Goal: Task Accomplishment & Management: Manage account settings

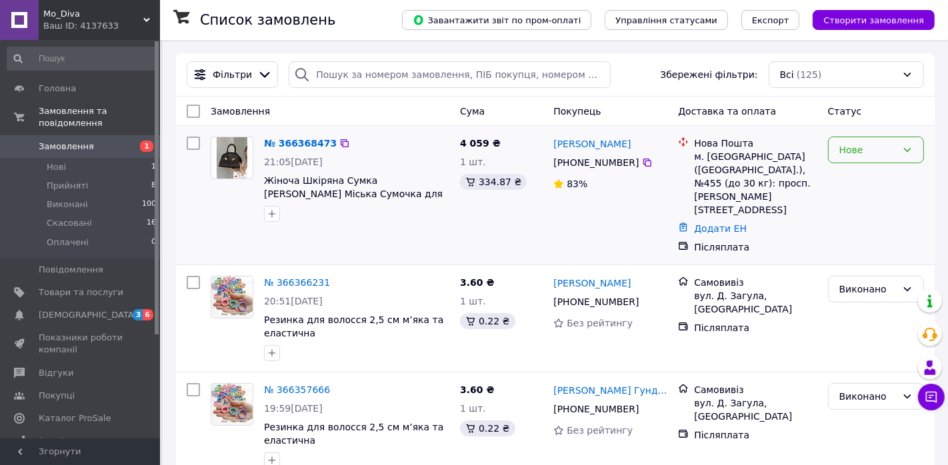
click at [874, 143] on div "Нове" at bounding box center [867, 150] width 57 height 15
click at [864, 175] on li "Прийнято" at bounding box center [875, 177] width 95 height 24
click at [301, 141] on link "№ 366368473" at bounding box center [297, 143] width 66 height 11
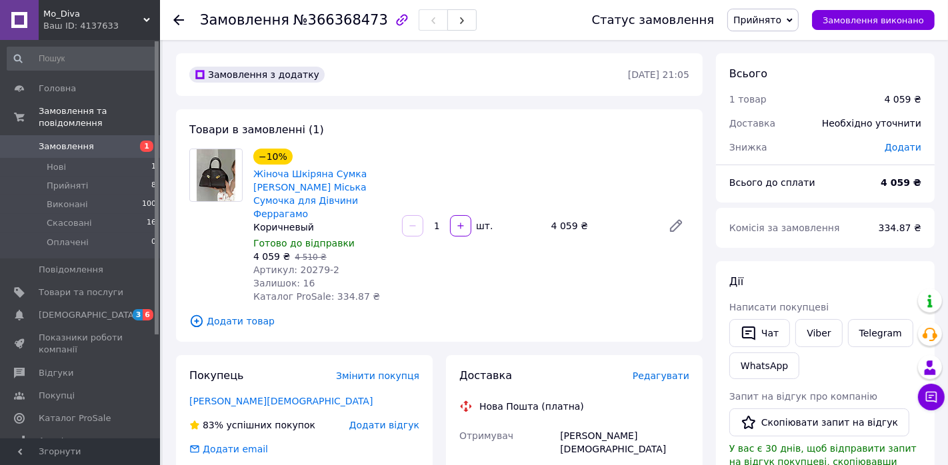
click at [309, 267] on span "Артикул: 20279-2" at bounding box center [296, 270] width 86 height 11
drag, startPoint x: 309, startPoint y: 267, endPoint x: 335, endPoint y: 268, distance: 26.7
click at [335, 268] on div "Артикул: 20279-2" at bounding box center [322, 269] width 138 height 13
copy span "20279-2"
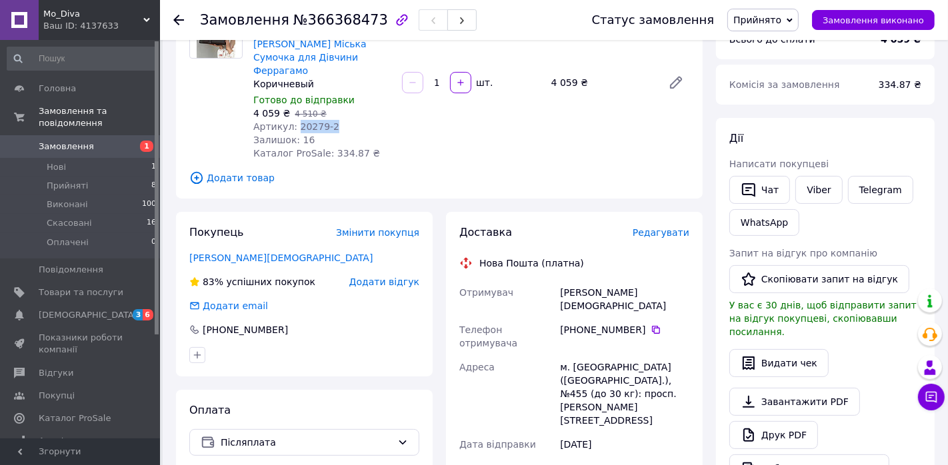
scroll to position [150, 0]
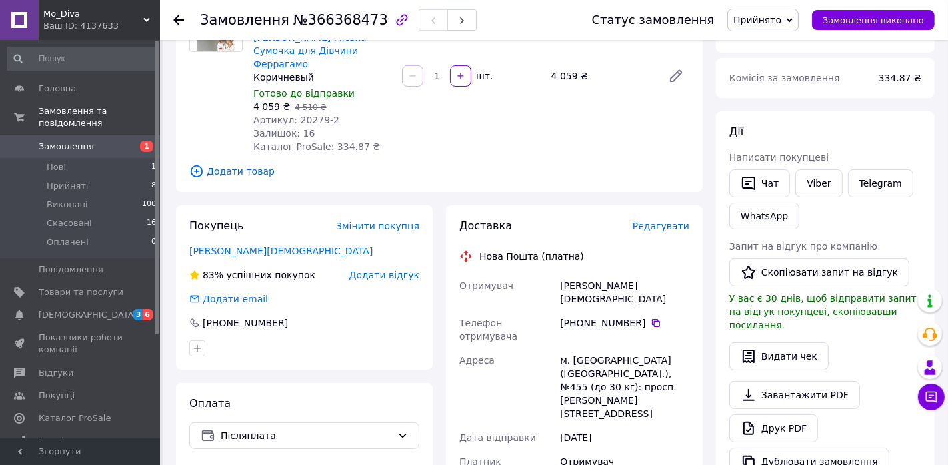
click at [618, 286] on div "[PERSON_NAME][DEMOGRAPHIC_DATA]" at bounding box center [624, 292] width 135 height 37
copy div "[DEMOGRAPHIC_DATA]"
click at [573, 284] on div "[PERSON_NAME][DEMOGRAPHIC_DATA]" at bounding box center [624, 292] width 135 height 37
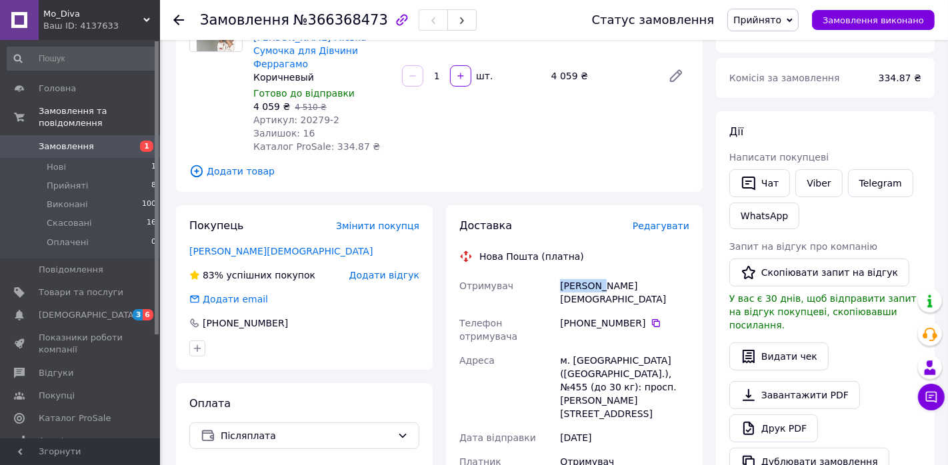
copy div "[PERSON_NAME]"
click at [653, 318] on icon at bounding box center [656, 323] width 11 height 11
click at [582, 349] on div "м. [GEOGRAPHIC_DATA] ([GEOGRAPHIC_DATA].), №455 (до 30 кг): просп. [PERSON_NAME…" at bounding box center [624, 387] width 135 height 77
copy div "455"
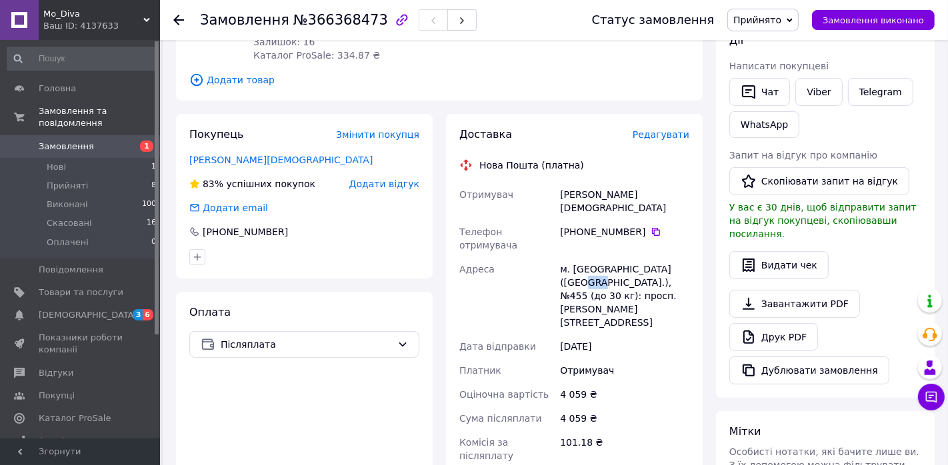
scroll to position [255, 0]
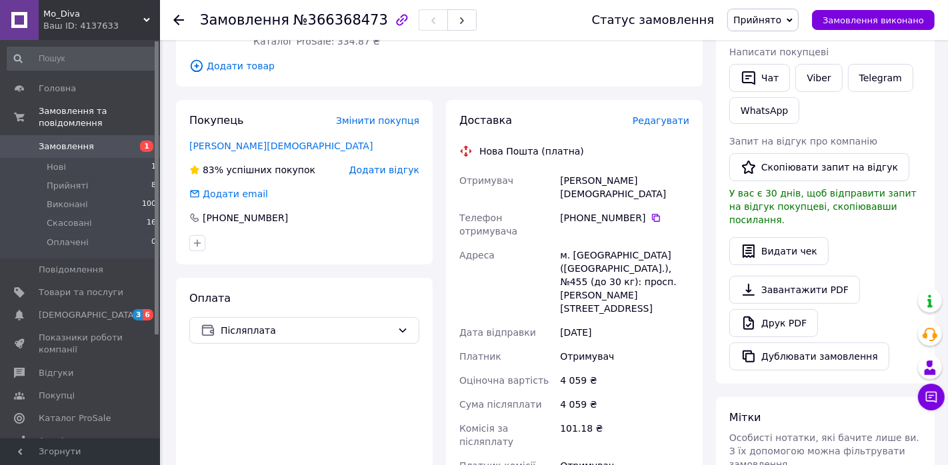
click at [576, 369] on div "4 059 ₴" at bounding box center [624, 381] width 135 height 24
drag, startPoint x: 576, startPoint y: 325, endPoint x: 560, endPoint y: 329, distance: 16.5
click at [560, 369] on div "4 059 ₴" at bounding box center [624, 381] width 135 height 24
copy div "4 059"
click at [207, 144] on link "[PERSON_NAME][DEMOGRAPHIC_DATA]" at bounding box center [280, 146] width 183 height 11
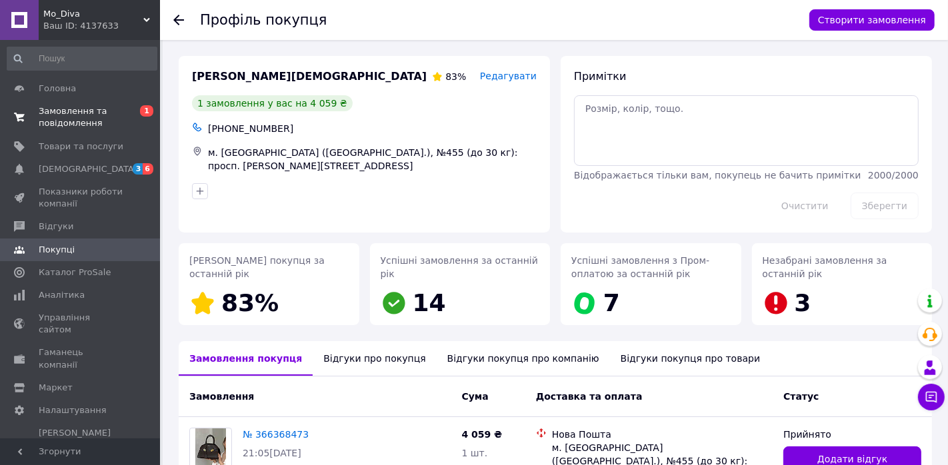
click at [72, 124] on span "Замовлення та повідомлення" at bounding box center [81, 117] width 85 height 24
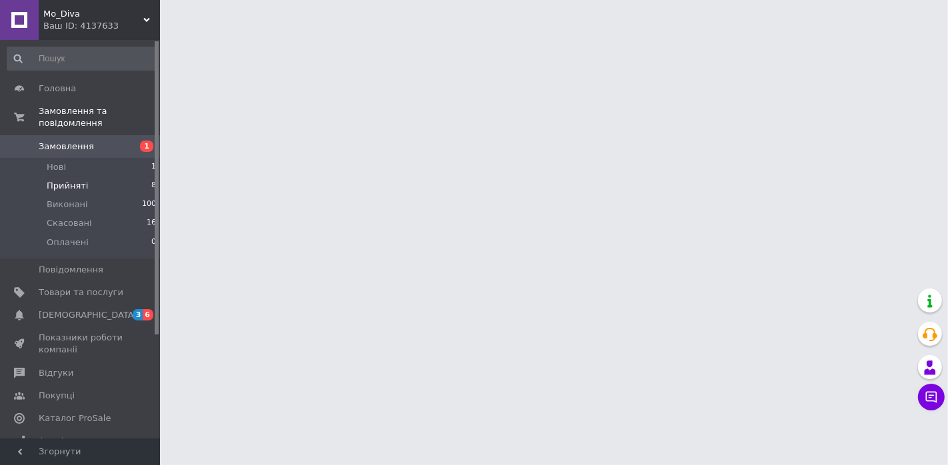
click at [87, 182] on li "Прийняті 8" at bounding box center [82, 186] width 164 height 19
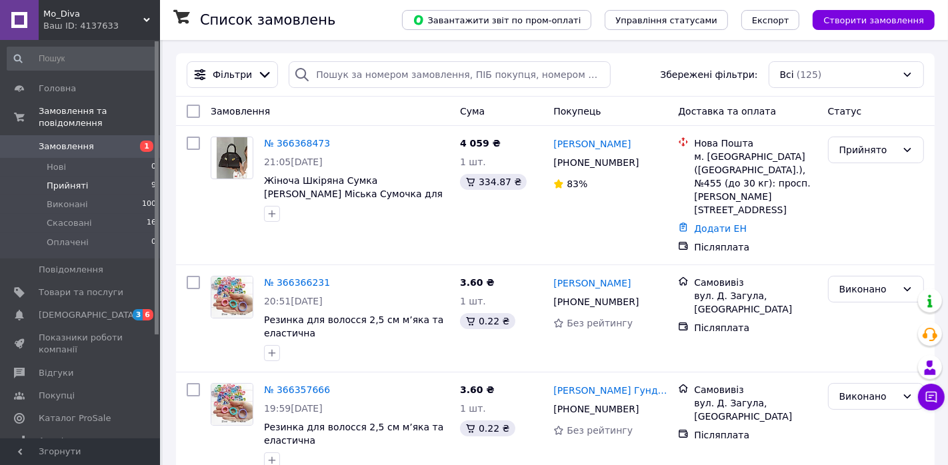
click at [83, 185] on span "Прийняті" at bounding box center [67, 186] width 41 height 12
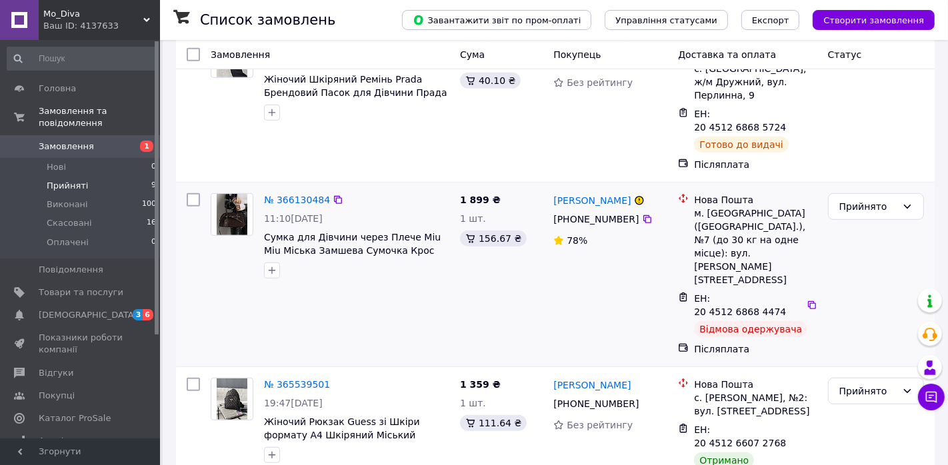
scroll to position [838, 0]
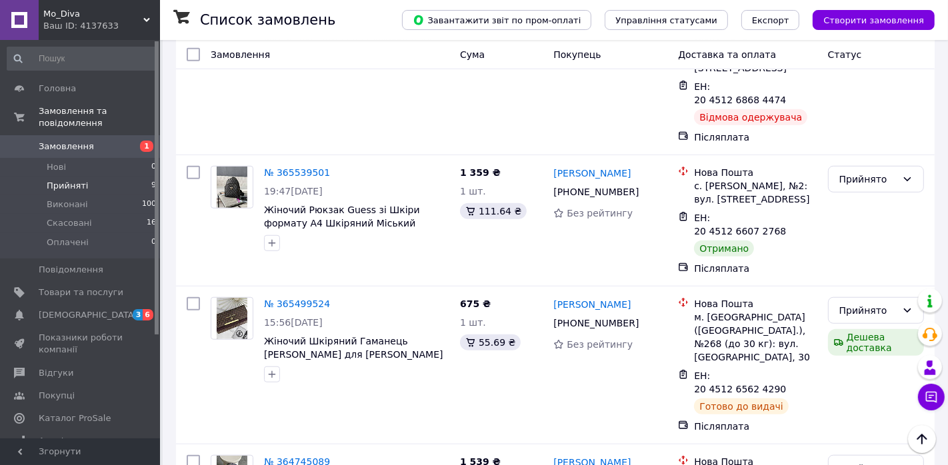
click at [865, 387] on li "Виконано" at bounding box center [875, 387] width 95 height 24
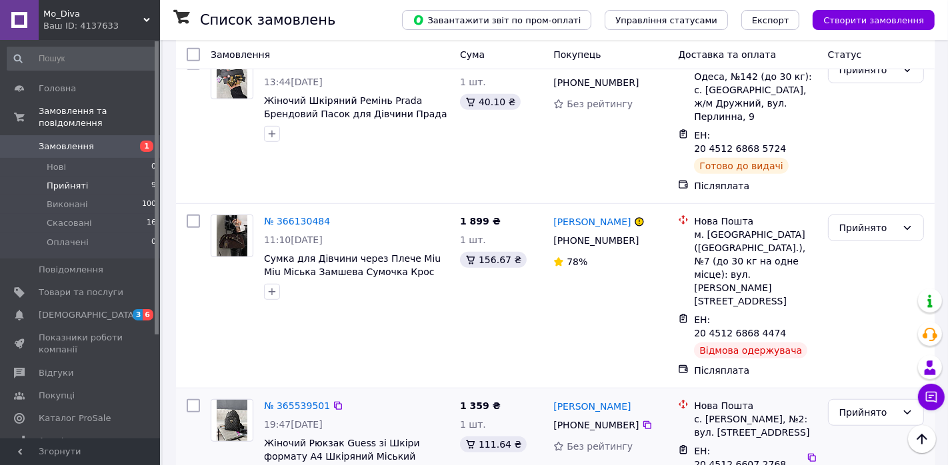
scroll to position [600, 0]
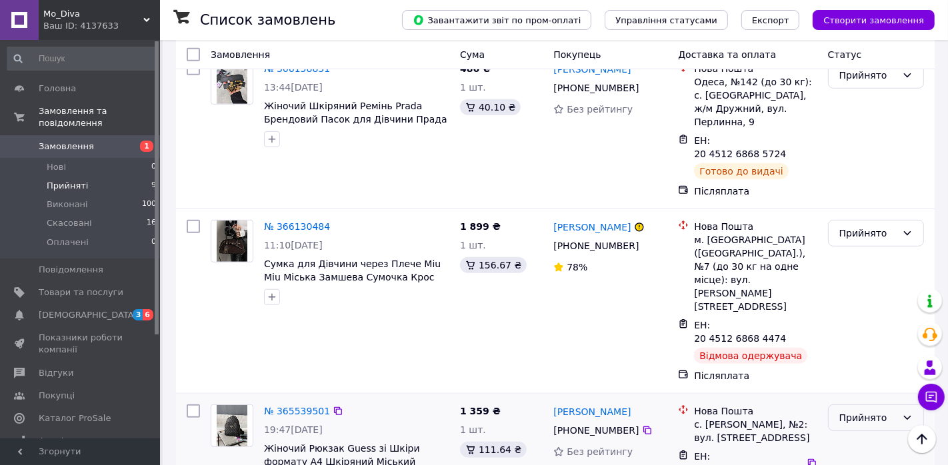
click at [879, 411] on div "Прийнято" at bounding box center [867, 418] width 57 height 15
click at [874, 269] on li "Виконано" at bounding box center [875, 269] width 95 height 24
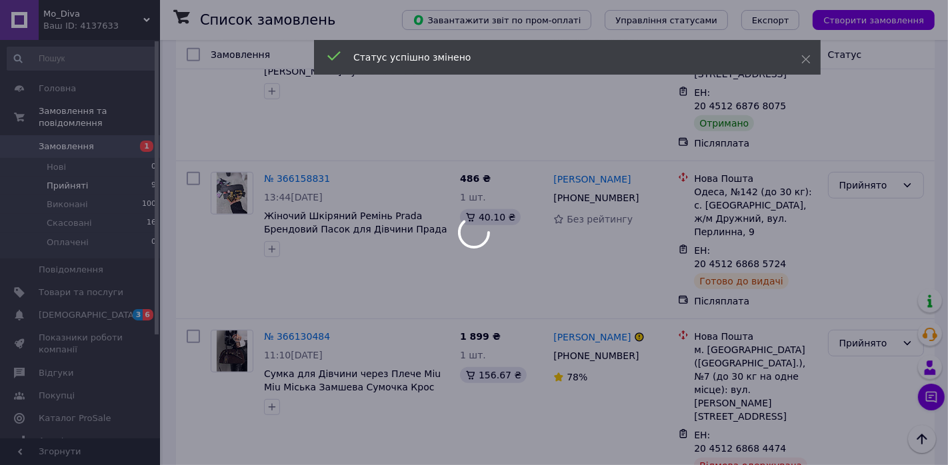
scroll to position [489, 0]
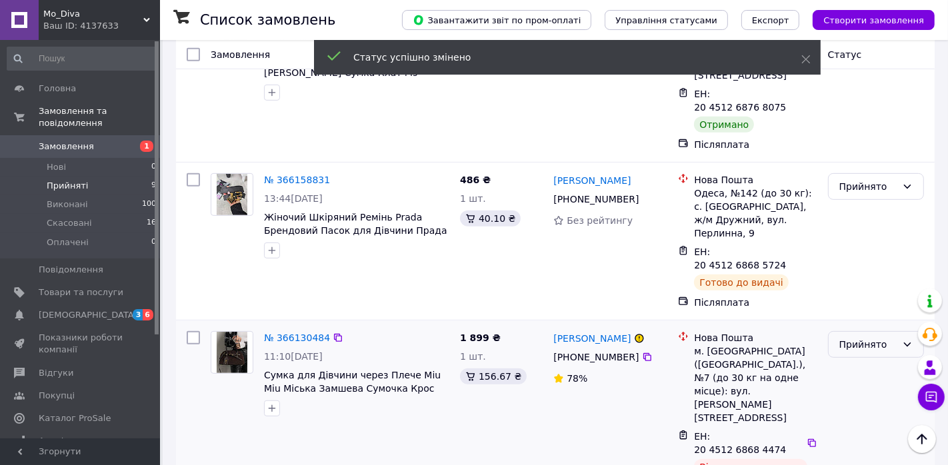
click at [869, 337] on div "Прийнято" at bounding box center [867, 344] width 57 height 15
click at [869, 231] on li "Виконано" at bounding box center [875, 236] width 95 height 24
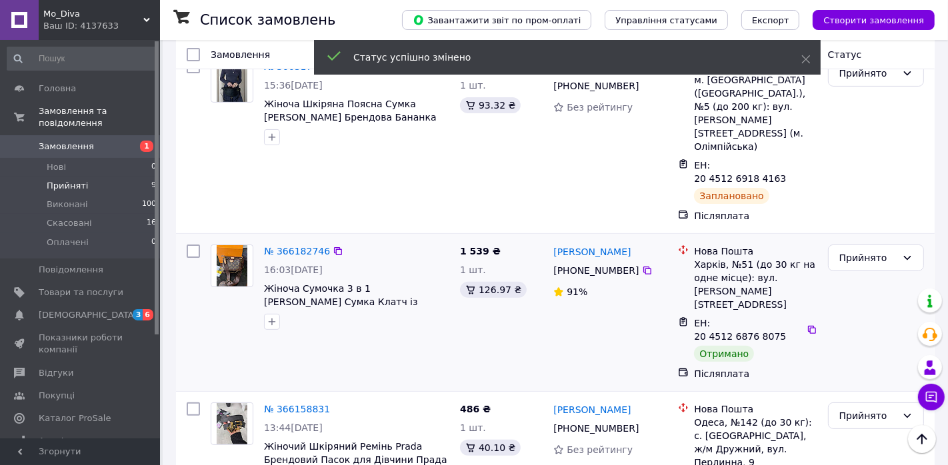
scroll to position [255, 0]
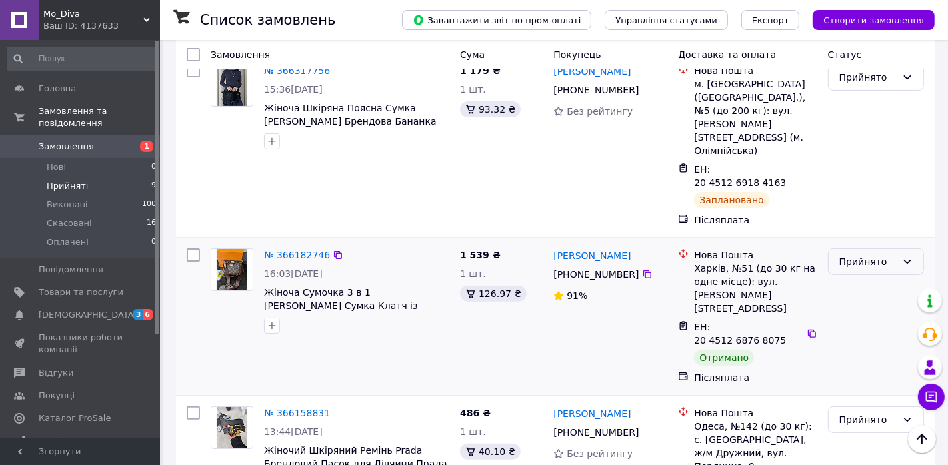
click at [865, 255] on div "Прийнято" at bounding box center [867, 262] width 57 height 15
click at [860, 203] on li "Виконано" at bounding box center [875, 207] width 95 height 24
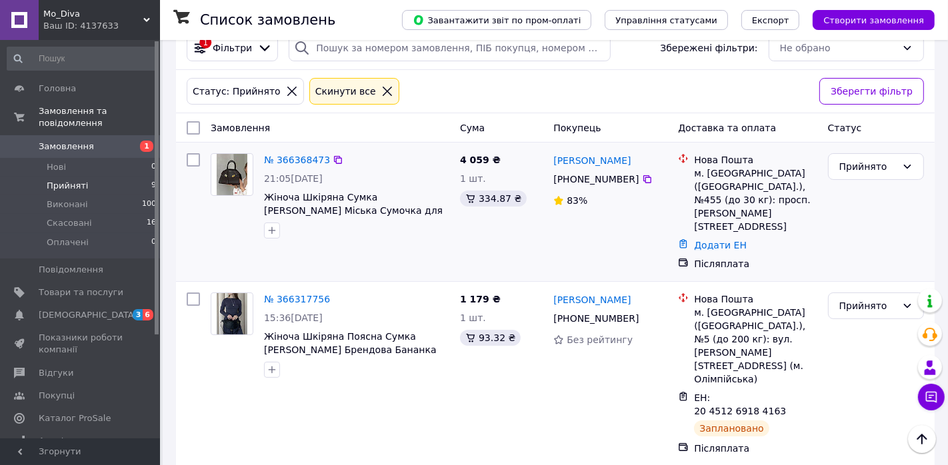
scroll to position [0, 0]
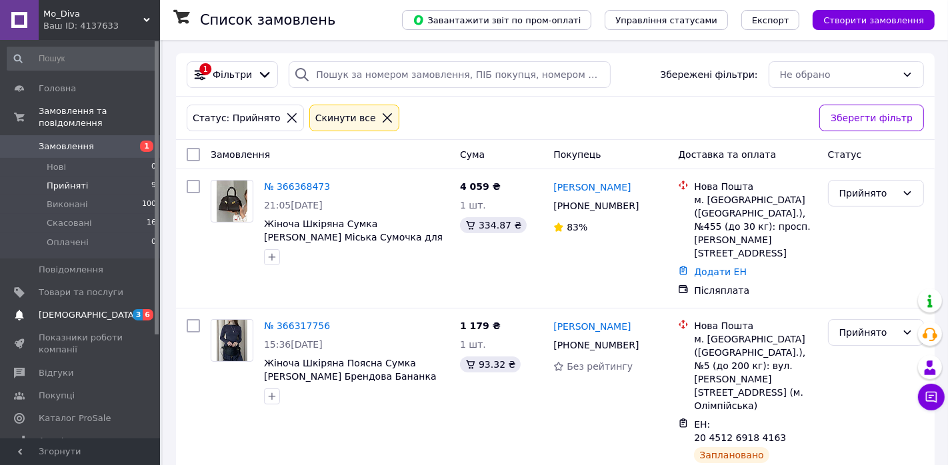
click at [94, 321] on span "[DEMOGRAPHIC_DATA]" at bounding box center [81, 315] width 85 height 12
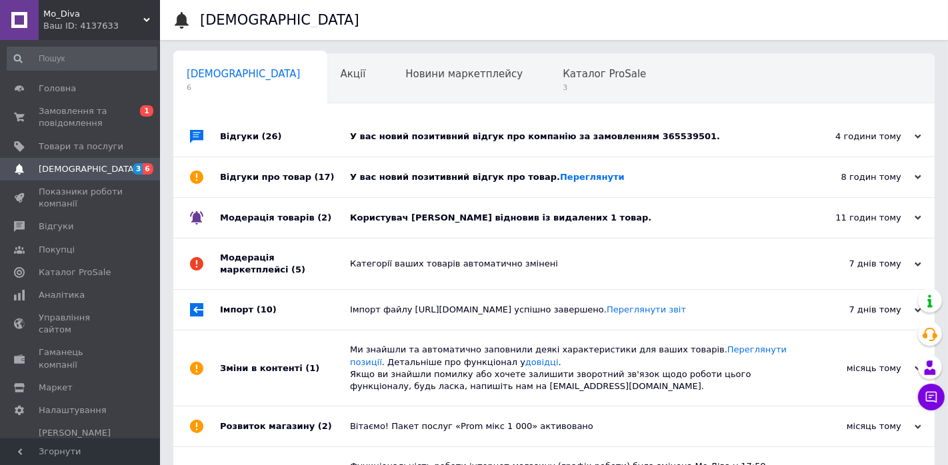
drag, startPoint x: 885, startPoint y: 218, endPoint x: 880, endPoint y: 205, distance: 13.5
click at [885, 218] on div "11 годин тому" at bounding box center [854, 218] width 133 height 12
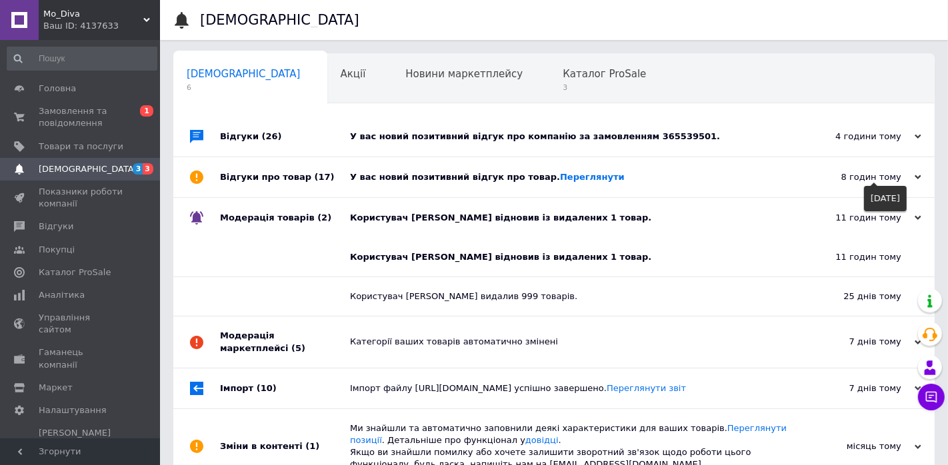
click at [878, 179] on div "8 годин тому" at bounding box center [854, 177] width 133 height 12
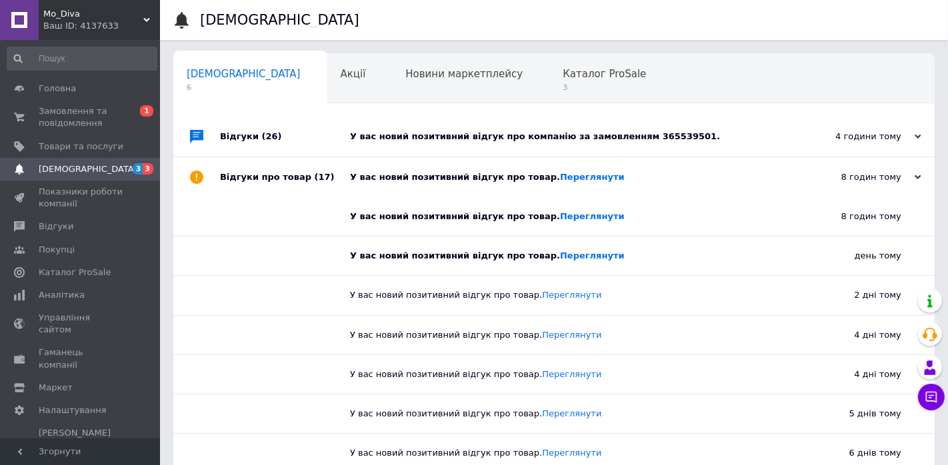
click at [880, 145] on div "4 години тому [DATE]" at bounding box center [861, 137] width 147 height 40
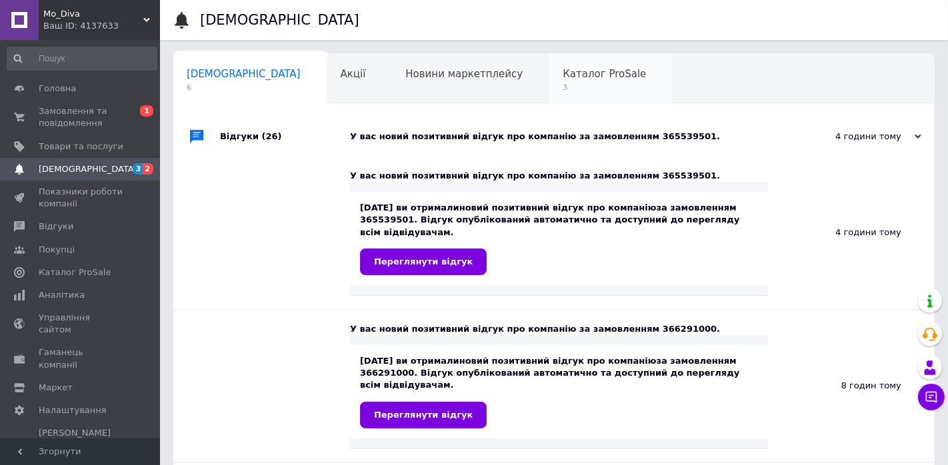
click at [563, 74] on span "Каталог ProSale" at bounding box center [604, 74] width 83 height 12
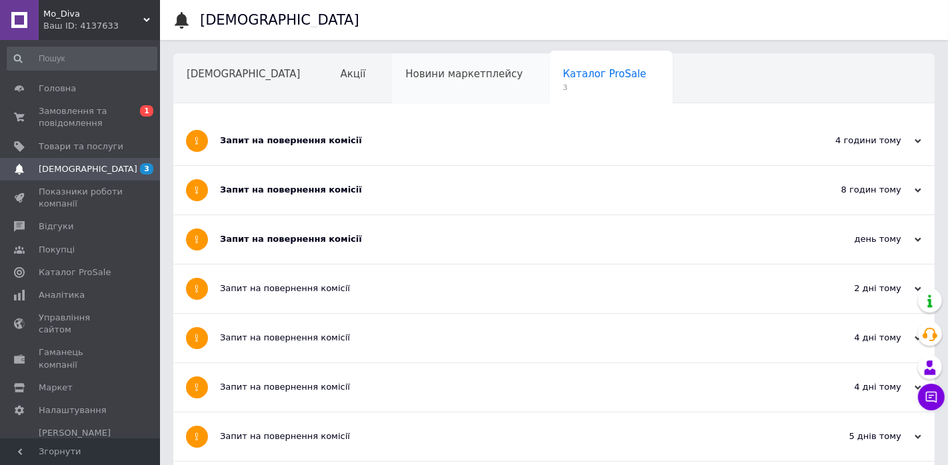
click at [453, 102] on div "Новини маркетплейсу" at bounding box center [470, 79] width 157 height 51
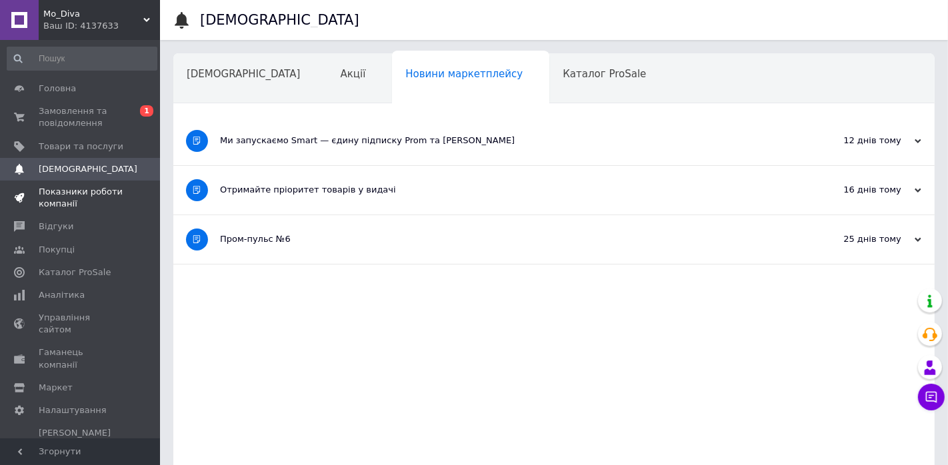
click at [63, 205] on span "Показники роботи компанії" at bounding box center [81, 198] width 85 height 24
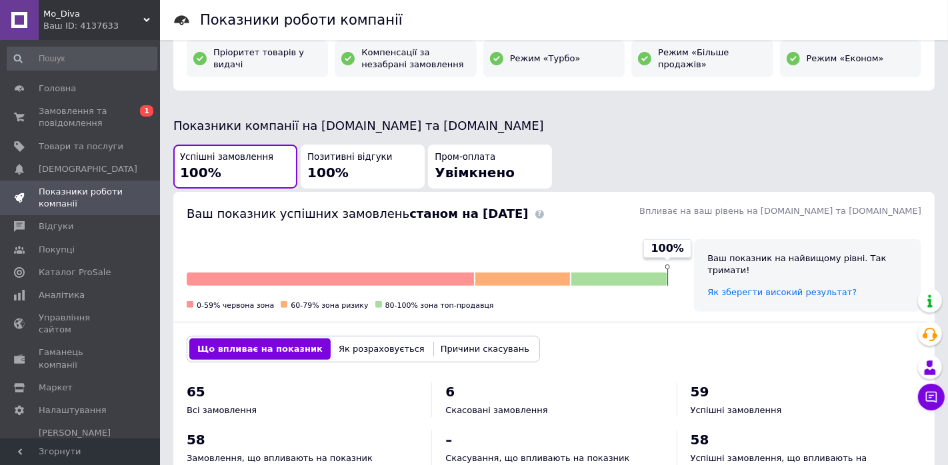
scroll to position [725, 0]
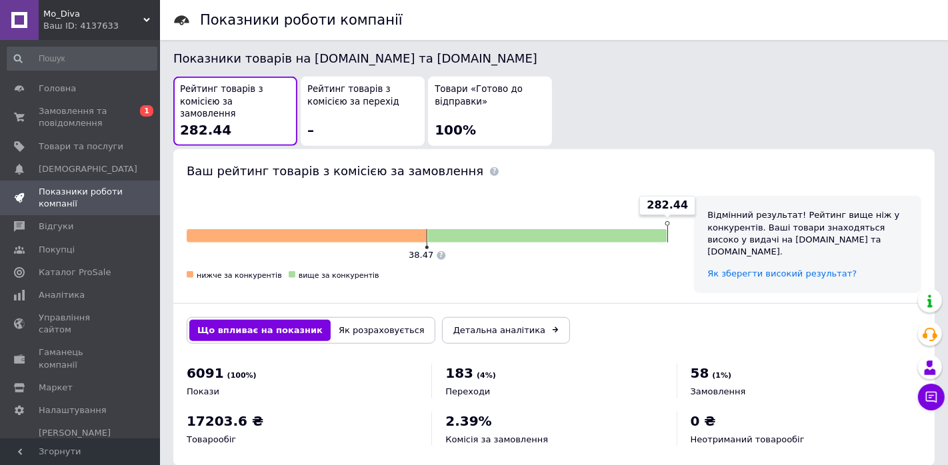
click at [480, 103] on span "Товари «Готово до відправки»" at bounding box center [490, 95] width 111 height 25
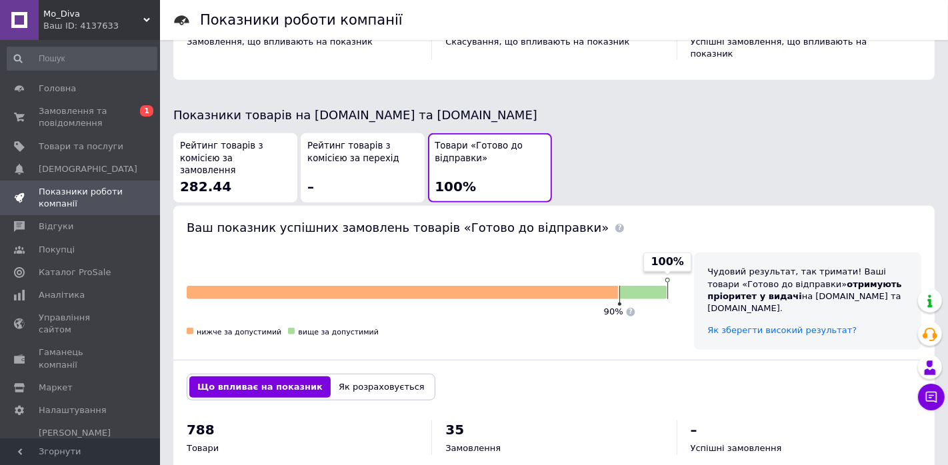
scroll to position [668, 0]
click at [225, 179] on span "282.44" at bounding box center [205, 187] width 51 height 16
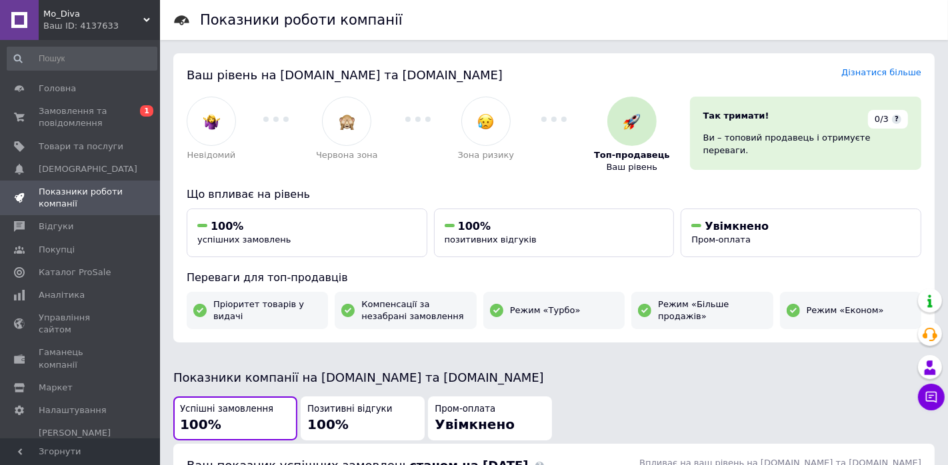
scroll to position [0, 0]
click at [61, 289] on span "Аналітика" at bounding box center [62, 295] width 46 height 12
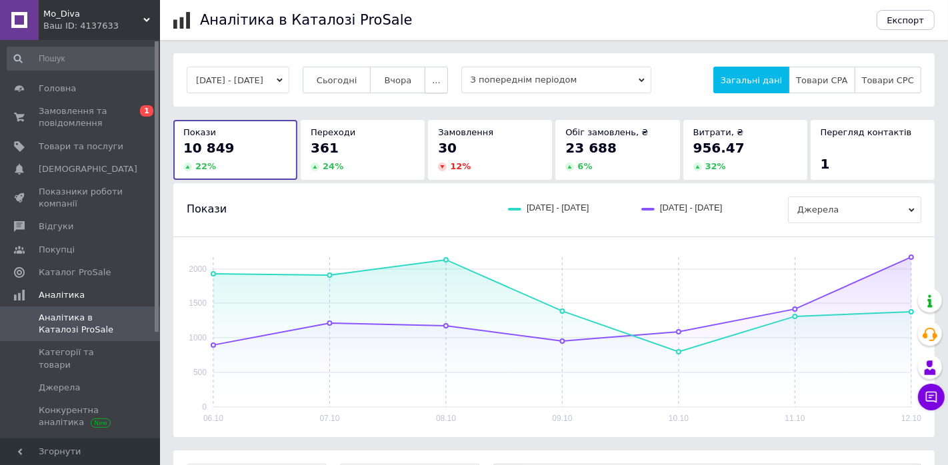
click at [447, 81] on button "..." at bounding box center [436, 80] width 23 height 27
click at [427, 181] on span "60 днів" at bounding box center [410, 184] width 33 height 10
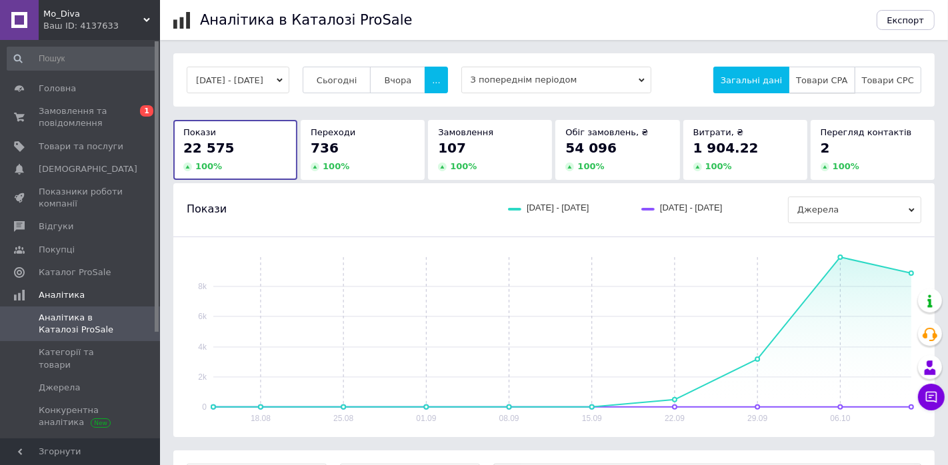
click at [829, 87] on button "Товари CPA" at bounding box center [821, 80] width 66 height 27
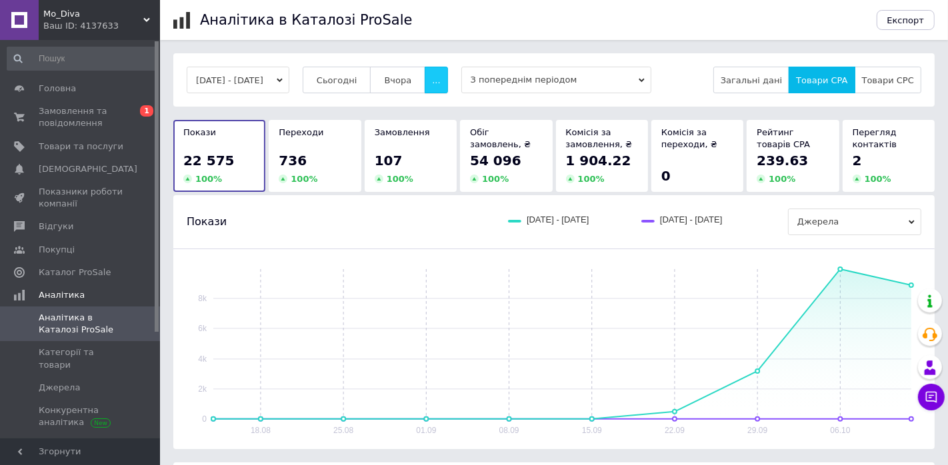
click at [447, 83] on button "..." at bounding box center [436, 80] width 23 height 27
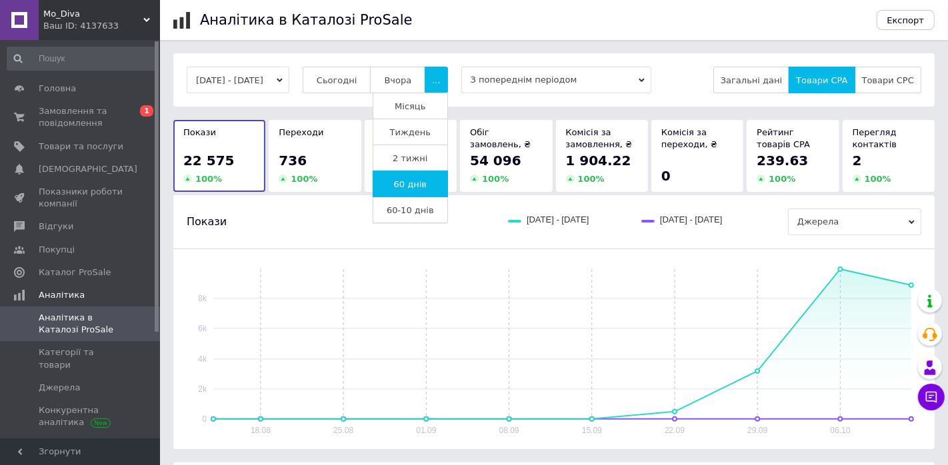
click at [434, 205] on span "60-10 днів" at bounding box center [410, 210] width 47 height 10
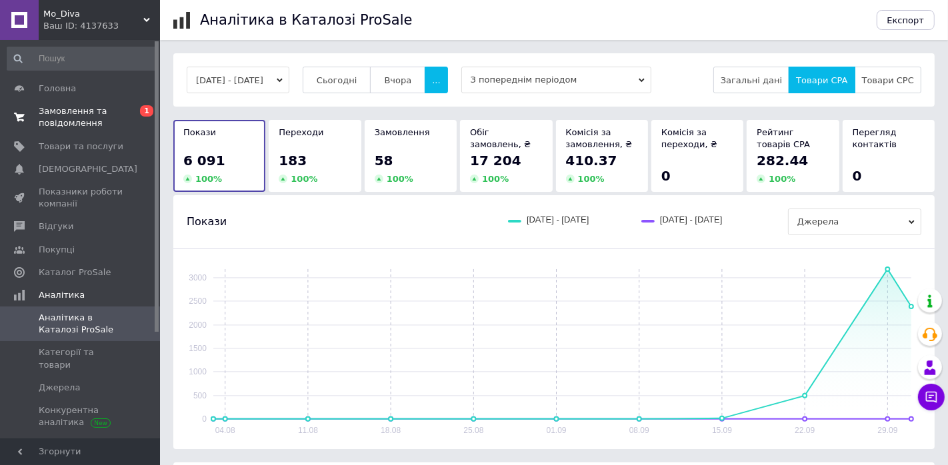
click at [79, 121] on span "Замовлення та повідомлення" at bounding box center [81, 117] width 85 height 24
